Goal: Task Accomplishment & Management: Use online tool/utility

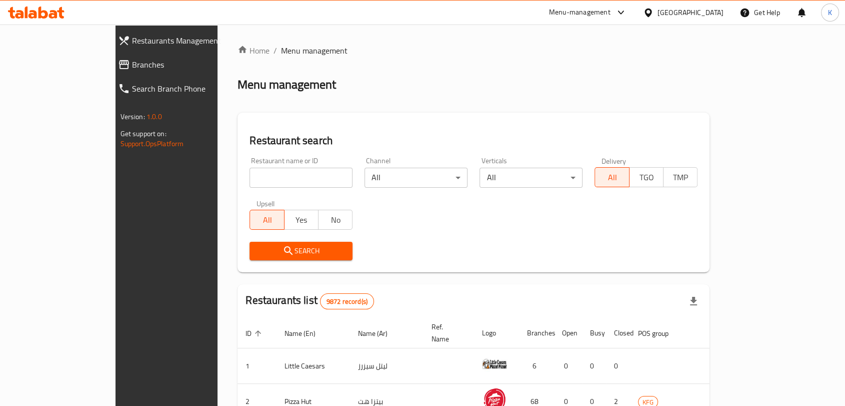
click at [265, 184] on input "search" at bounding box center [301, 178] width 103 height 20
type input "earth roastery"
click at [258, 250] on span "Search" at bounding box center [301, 251] width 87 height 13
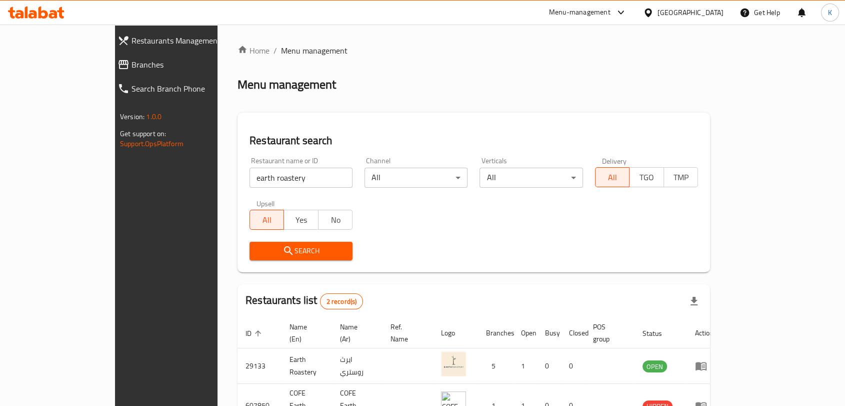
scroll to position [56, 0]
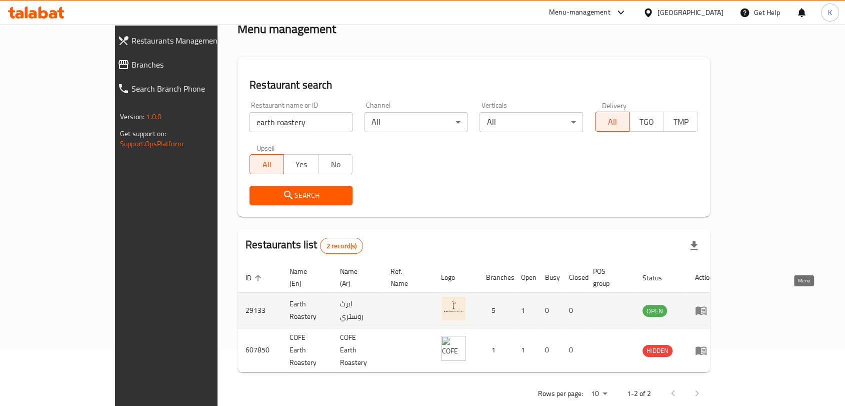
click at [707, 304] on icon "enhanced table" at bounding box center [701, 310] width 12 height 12
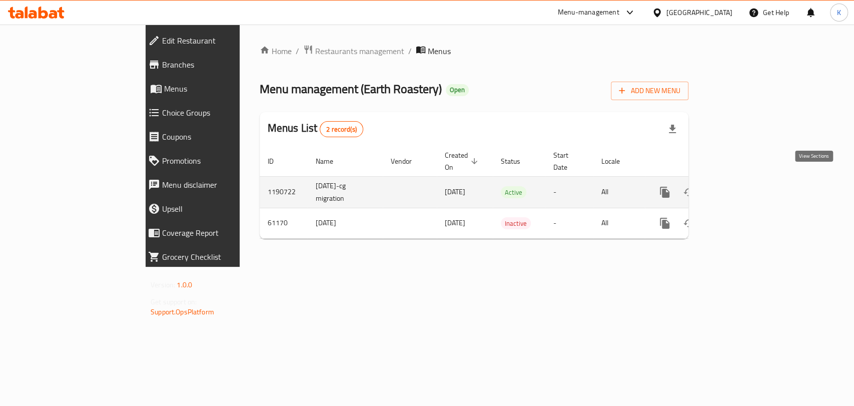
click at [741, 188] on icon "enhanced table" at bounding box center [736, 192] width 9 height 9
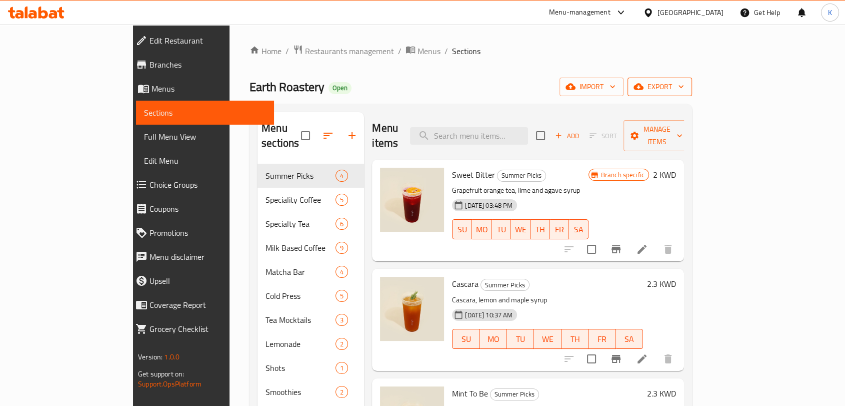
click at [686, 89] on icon "button" at bounding box center [681, 87] width 10 height 10
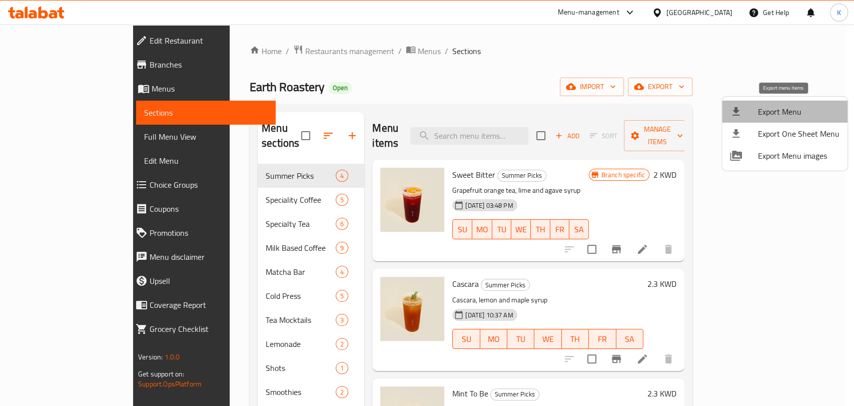
click at [803, 109] on span "Export Menu" at bounding box center [799, 112] width 82 height 12
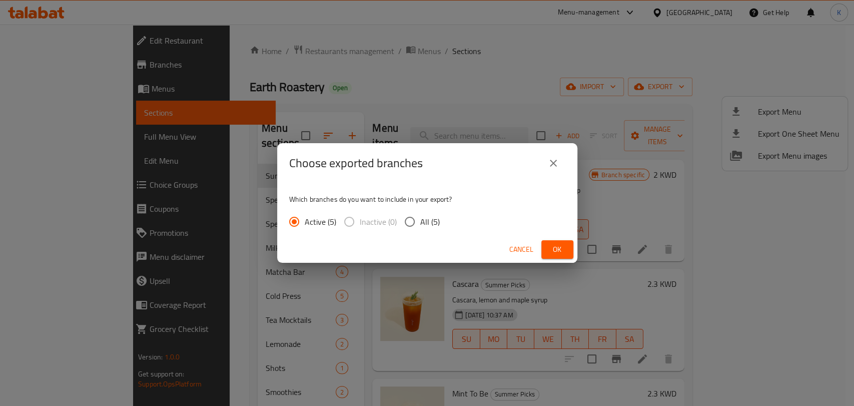
click at [549, 245] on span "Ok" at bounding box center [557, 249] width 16 height 13
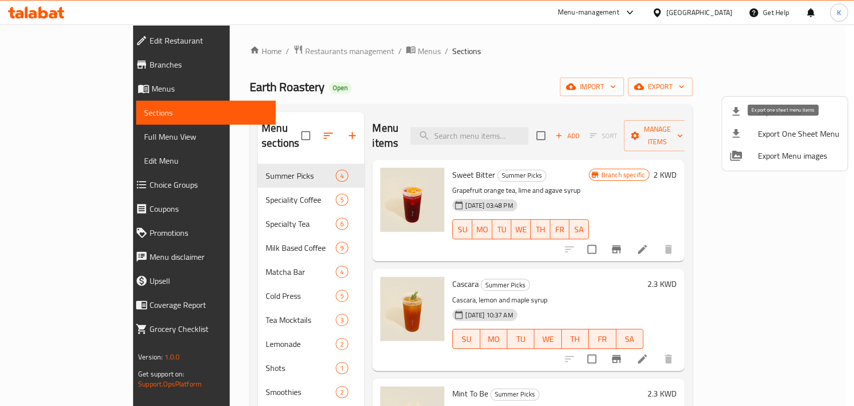
click at [792, 132] on span "Export One Sheet Menu" at bounding box center [799, 134] width 82 height 12
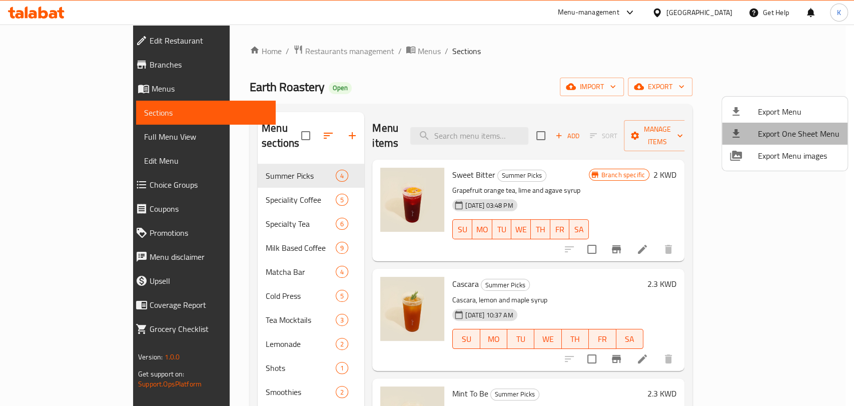
click at [792, 132] on span "Export One Sheet Menu" at bounding box center [799, 134] width 82 height 12
